Goal: Information Seeking & Learning: Learn about a topic

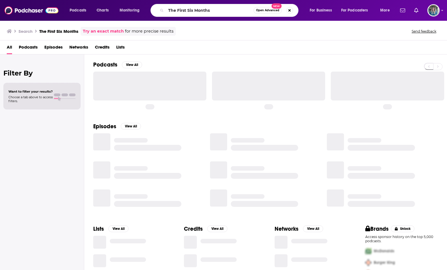
click at [184, 12] on input "The First Six Months" at bounding box center [210, 10] width 88 height 9
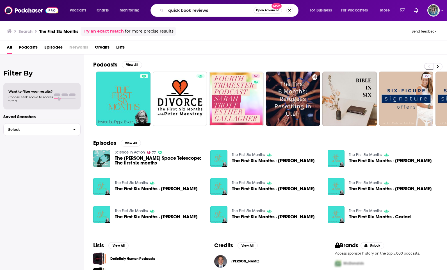
type input "quick book reviews"
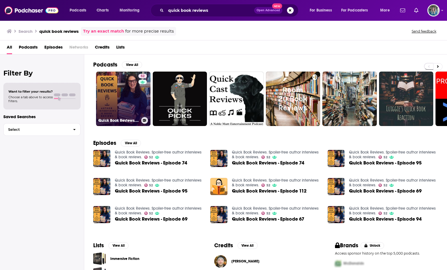
click at [113, 104] on link "52 Quick Book Reviews. Spoiler-free author interviews & book reviews." at bounding box center [123, 99] width 54 height 54
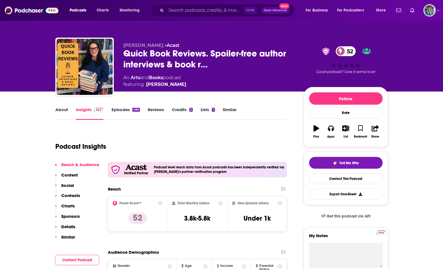
click at [58, 108] on link "About" at bounding box center [61, 113] width 13 height 13
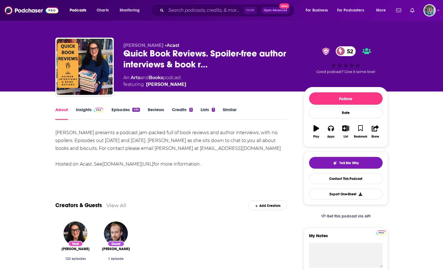
click at [227, 146] on div "[PERSON_NAME] presents a podcast jam-packed full of book reviews and author int…" at bounding box center [171, 148] width 232 height 39
drag, startPoint x: 230, startPoint y: 146, endPoint x: 156, endPoint y: 148, distance: 74.7
click at [156, 148] on div "[PERSON_NAME] presents a podcast jam-packed full of book reviews and author int…" at bounding box center [171, 148] width 232 height 39
drag, startPoint x: 156, startPoint y: 148, endPoint x: 169, endPoint y: 147, distance: 13.8
copy div "[EMAIL_ADDRESS][DOMAIN_NAME]"
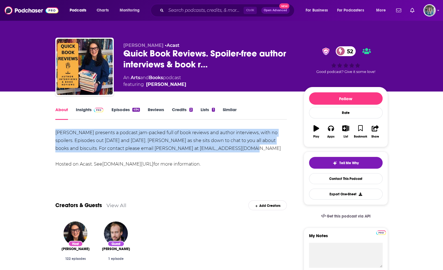
drag, startPoint x: 54, startPoint y: 132, endPoint x: 245, endPoint y: 147, distance: 190.9
drag, startPoint x: 245, startPoint y: 147, endPoint x: 195, endPoint y: 142, distance: 49.9
copy div "[PERSON_NAME] presents a podcast jam-packed full of book reviews and author int…"
click at [74, 113] on div "About" at bounding box center [65, 113] width 20 height 13
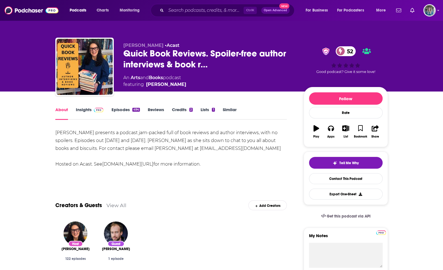
click at [83, 110] on link "Insights" at bounding box center [90, 113] width 28 height 13
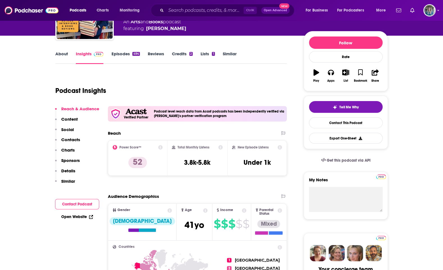
scroll to position [56, 0]
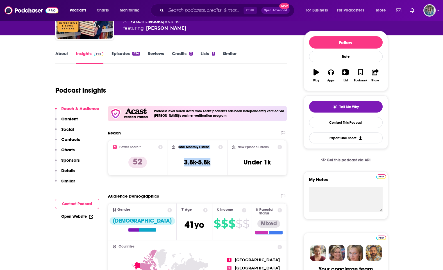
drag, startPoint x: 178, startPoint y: 145, endPoint x: 217, endPoint y: 165, distance: 43.3
click at [217, 165] on div "Total Monthly Listens 3.8k-5.8k" at bounding box center [197, 158] width 51 height 26
drag, startPoint x: 217, startPoint y: 165, endPoint x: 207, endPoint y: 163, distance: 9.7
copy div "otal Monthly Listens 3.8k-5.8k"
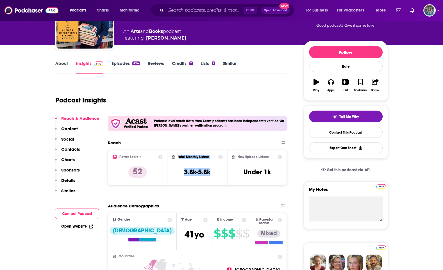
scroll to position [0, 0]
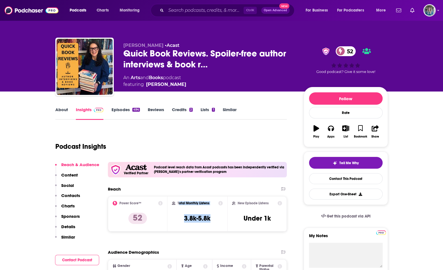
click at [119, 110] on link "Episodes 494" at bounding box center [125, 113] width 28 height 13
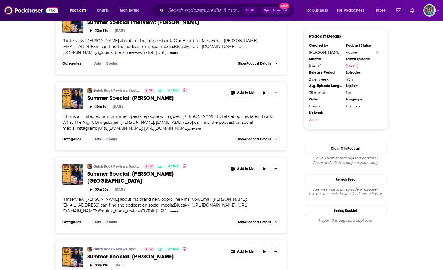
scroll to position [561, 0]
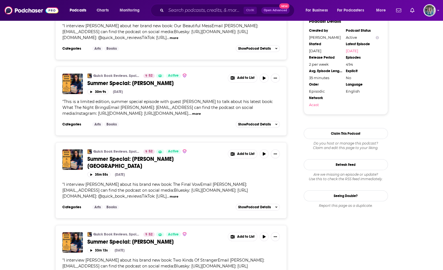
drag, startPoint x: 50, startPoint y: 117, endPoint x: 330, endPoint y: 1, distance: 303.8
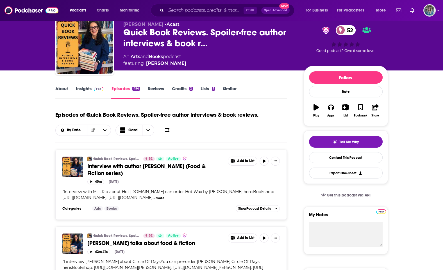
scroll to position [0, 0]
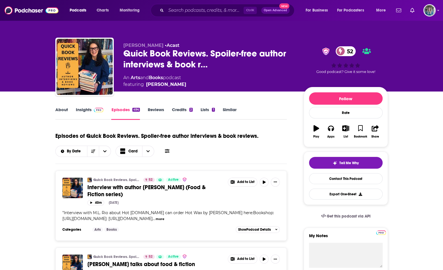
click at [92, 109] on span at bounding box center [98, 109] width 12 height 5
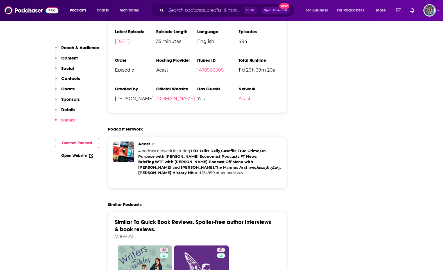
scroll to position [870, 0]
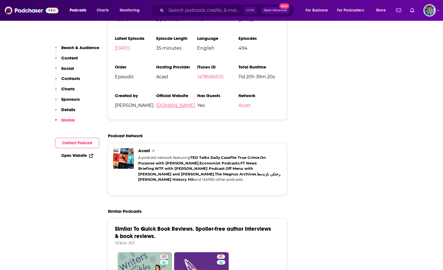
click at [165, 103] on link "[DOMAIN_NAME]" at bounding box center [175, 105] width 39 height 5
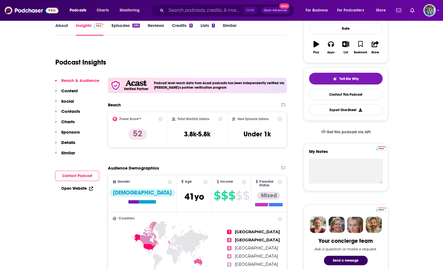
scroll to position [0, 0]
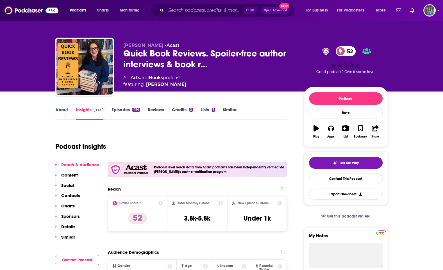
click at [67, 108] on link "About" at bounding box center [61, 113] width 13 height 13
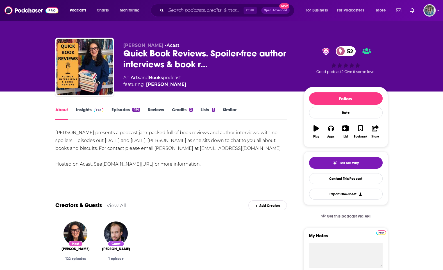
click at [62, 111] on link "About" at bounding box center [61, 113] width 13 height 13
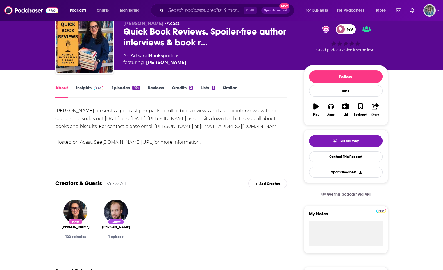
scroll to position [28, 0]
